Goal: Information Seeking & Learning: Learn about a topic

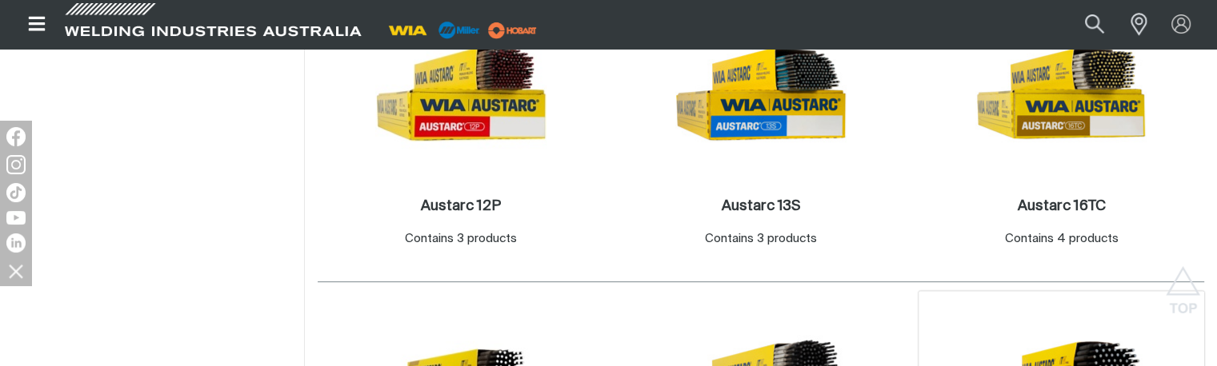
scroll to position [880, 0]
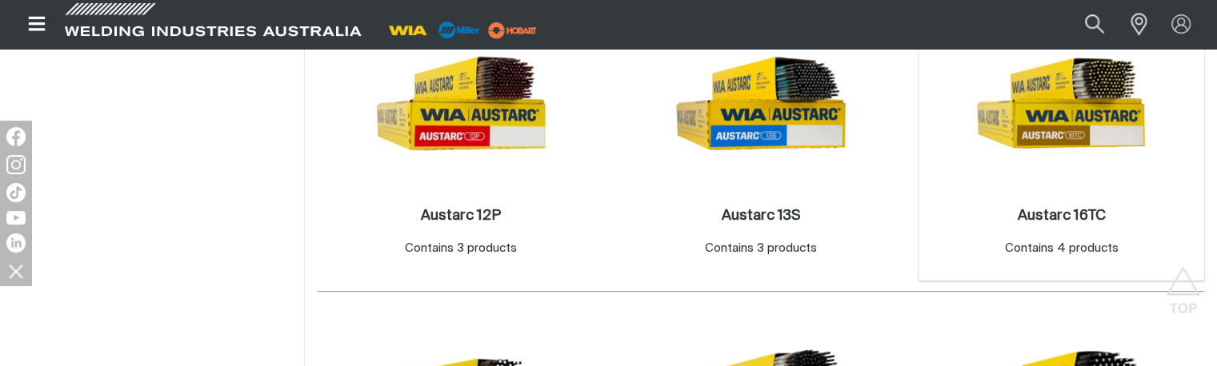
click at [1090, 151] on img at bounding box center [1060, 103] width 171 height 171
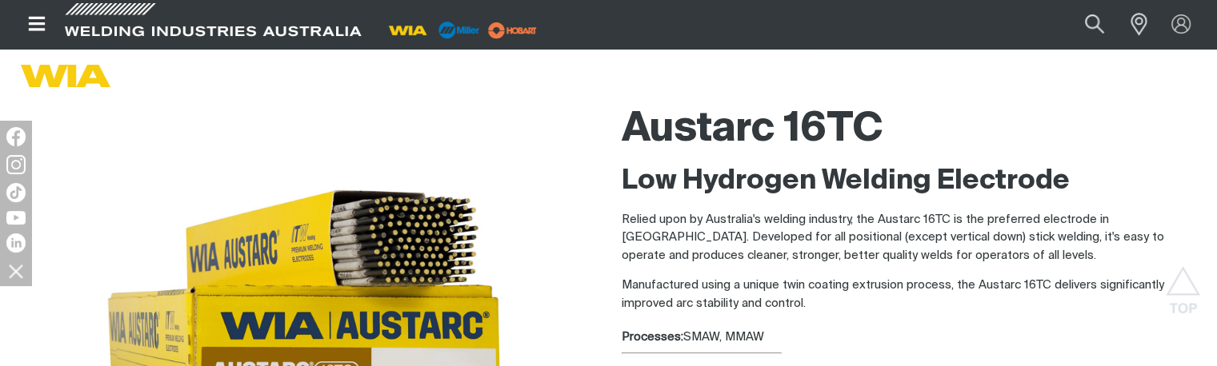
scroll to position [80, 0]
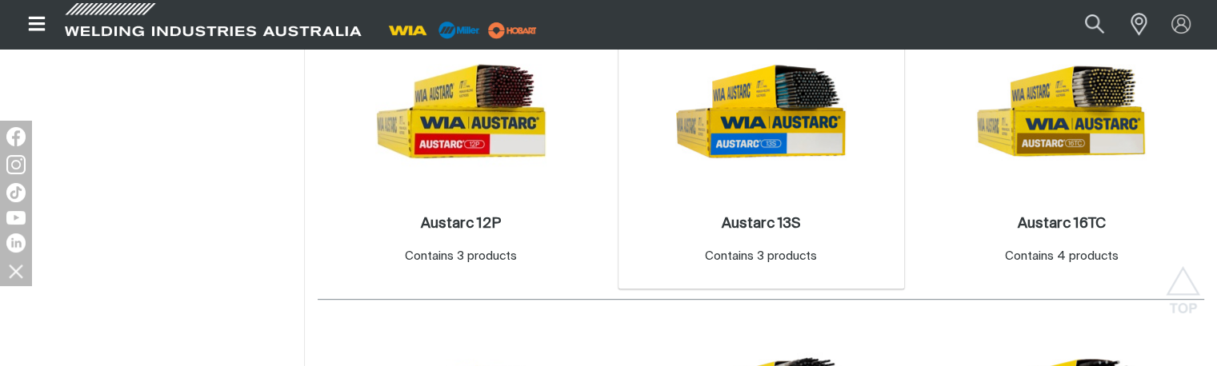
scroll to position [800, 0]
